Goal: Information Seeking & Learning: Learn about a topic

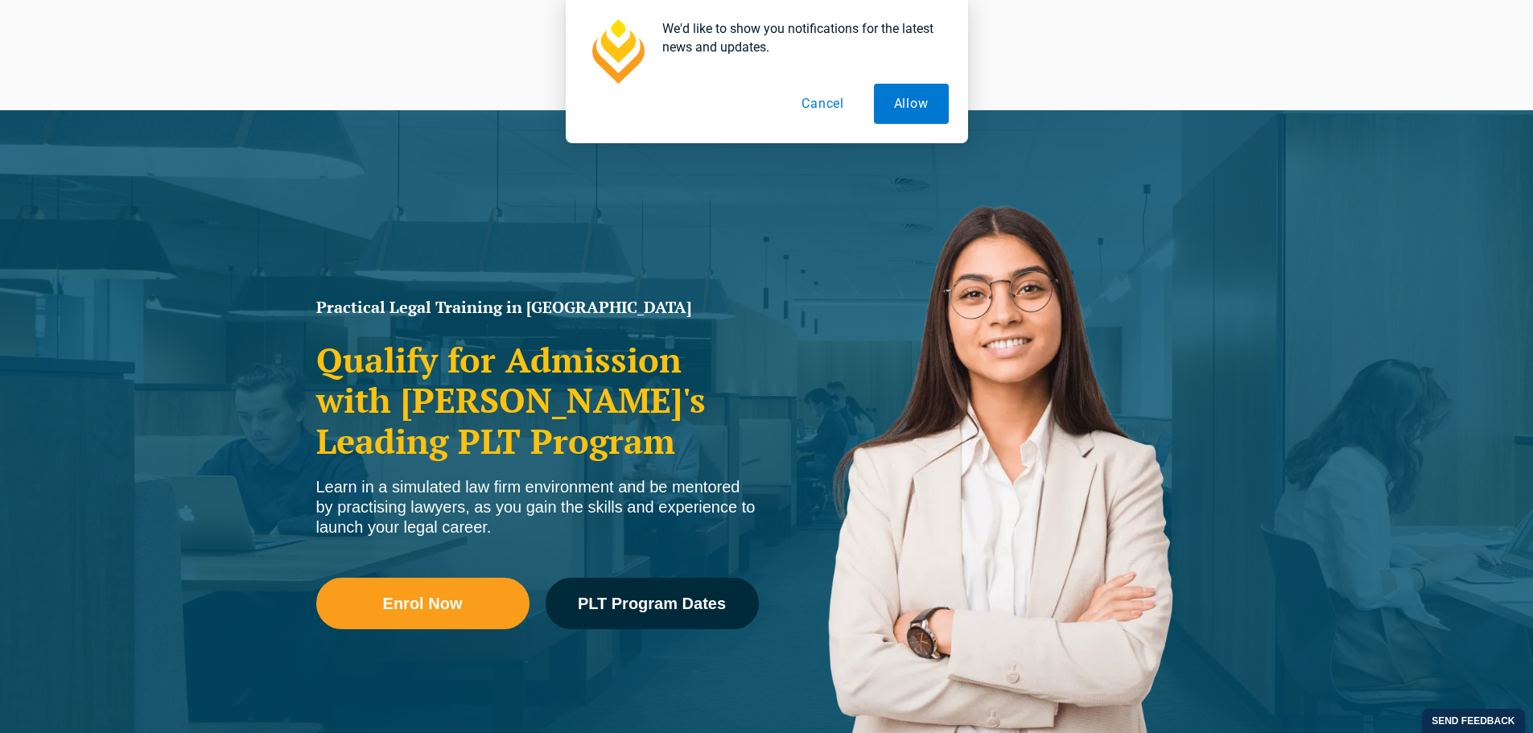
click at [820, 118] on button "Cancel" at bounding box center [822, 104] width 83 height 40
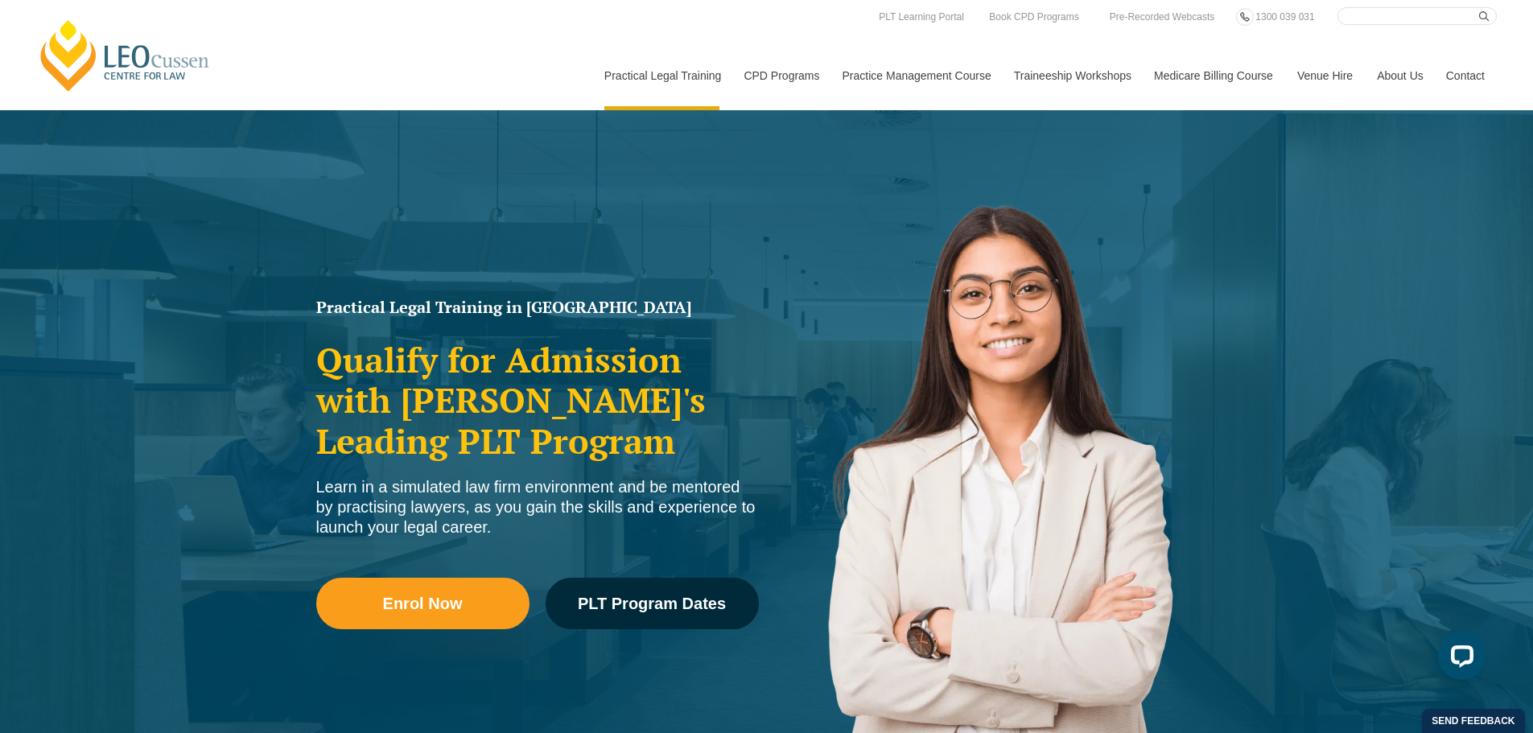
click at [1409, 23] on input "Search here" at bounding box center [1417, 16] width 159 height 18
type input "trust accounting course"
click at [1479, 7] on button "submit" at bounding box center [1488, 16] width 18 height 18
